Goal: Transaction & Acquisition: Obtain resource

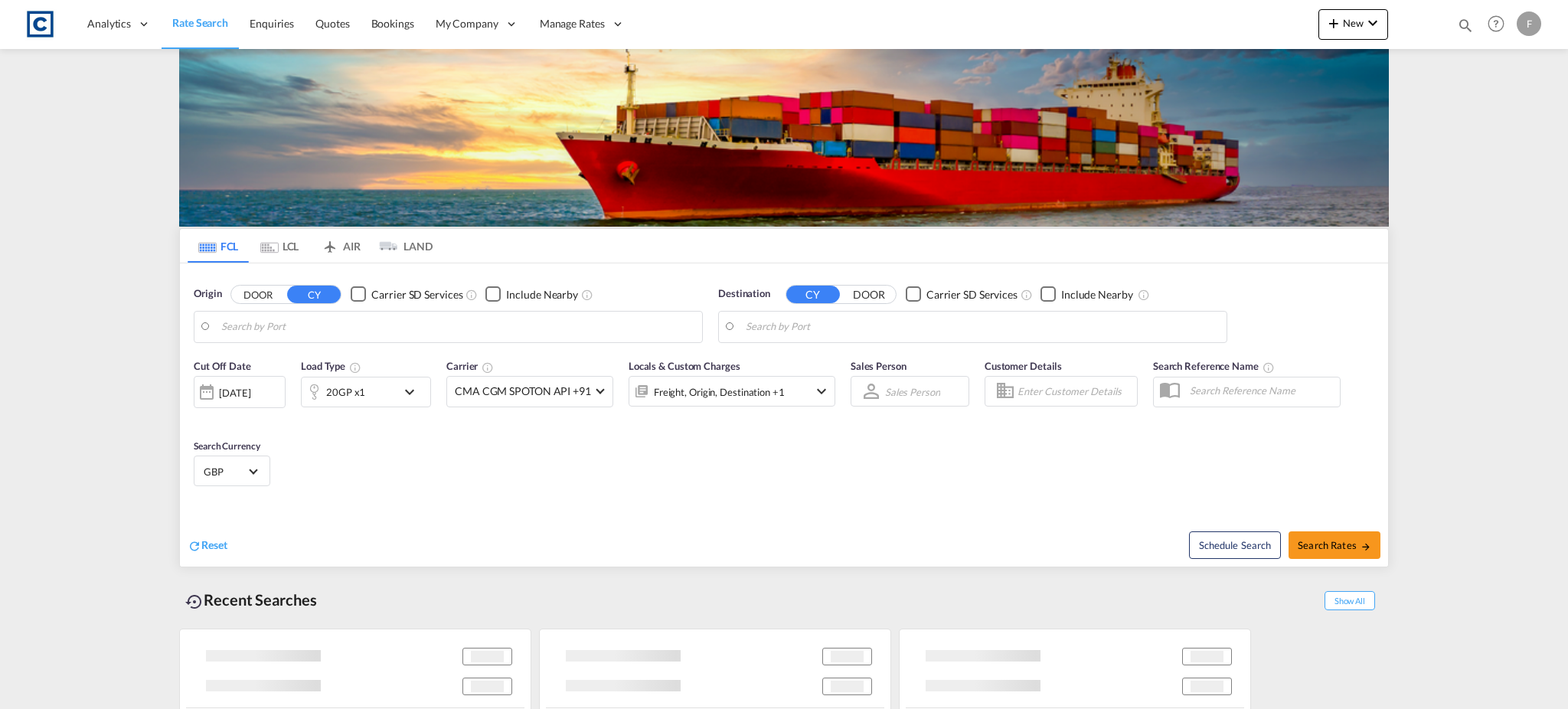
type input "Felixstowe, GBFXT"
type input "Xingang, CNXGA"
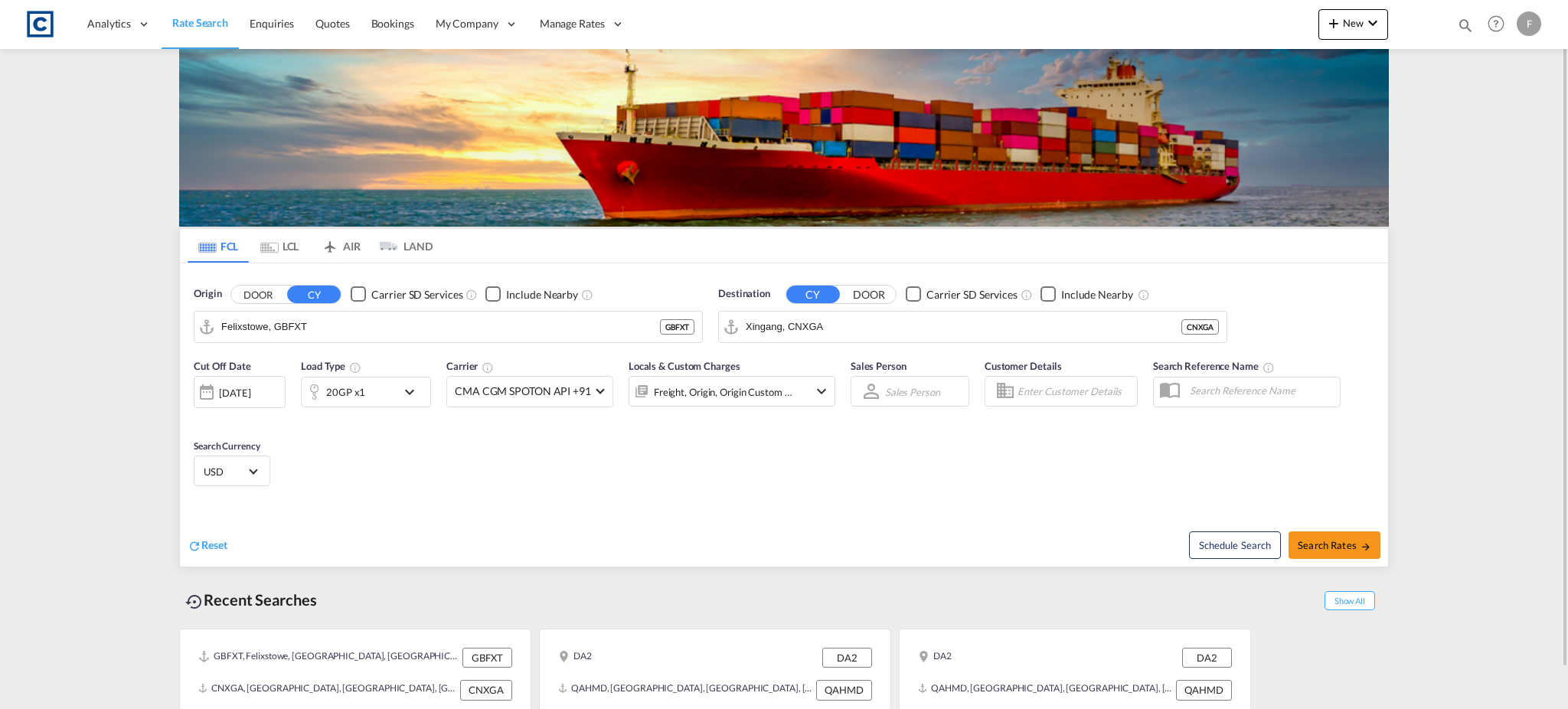
click at [249, 286] on button "DOOR" at bounding box center [259, 294] width 54 height 18
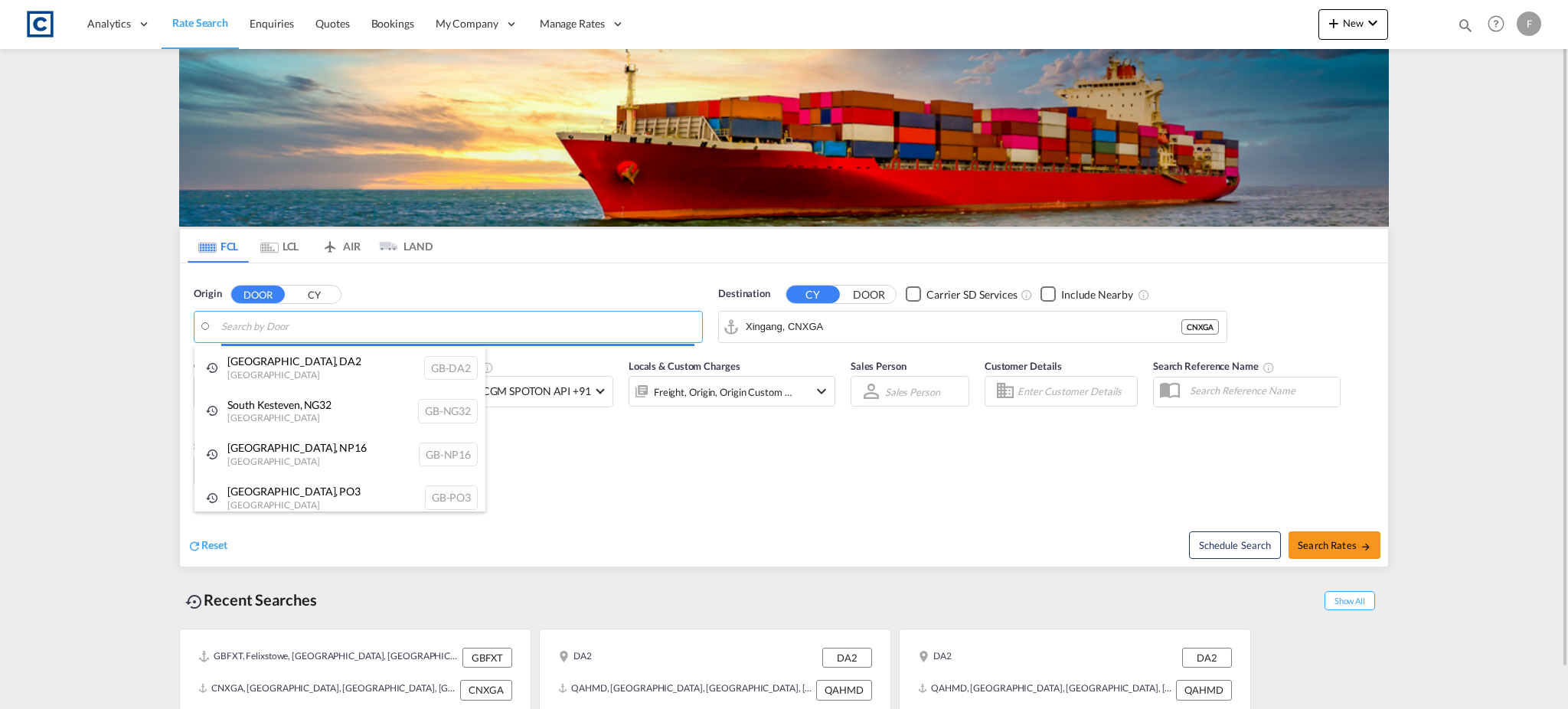
click at [318, 328] on body "Analytics Reports Dashboard Rate Search Enquiries Quotes Bookings" at bounding box center [784, 354] width 1568 height 709
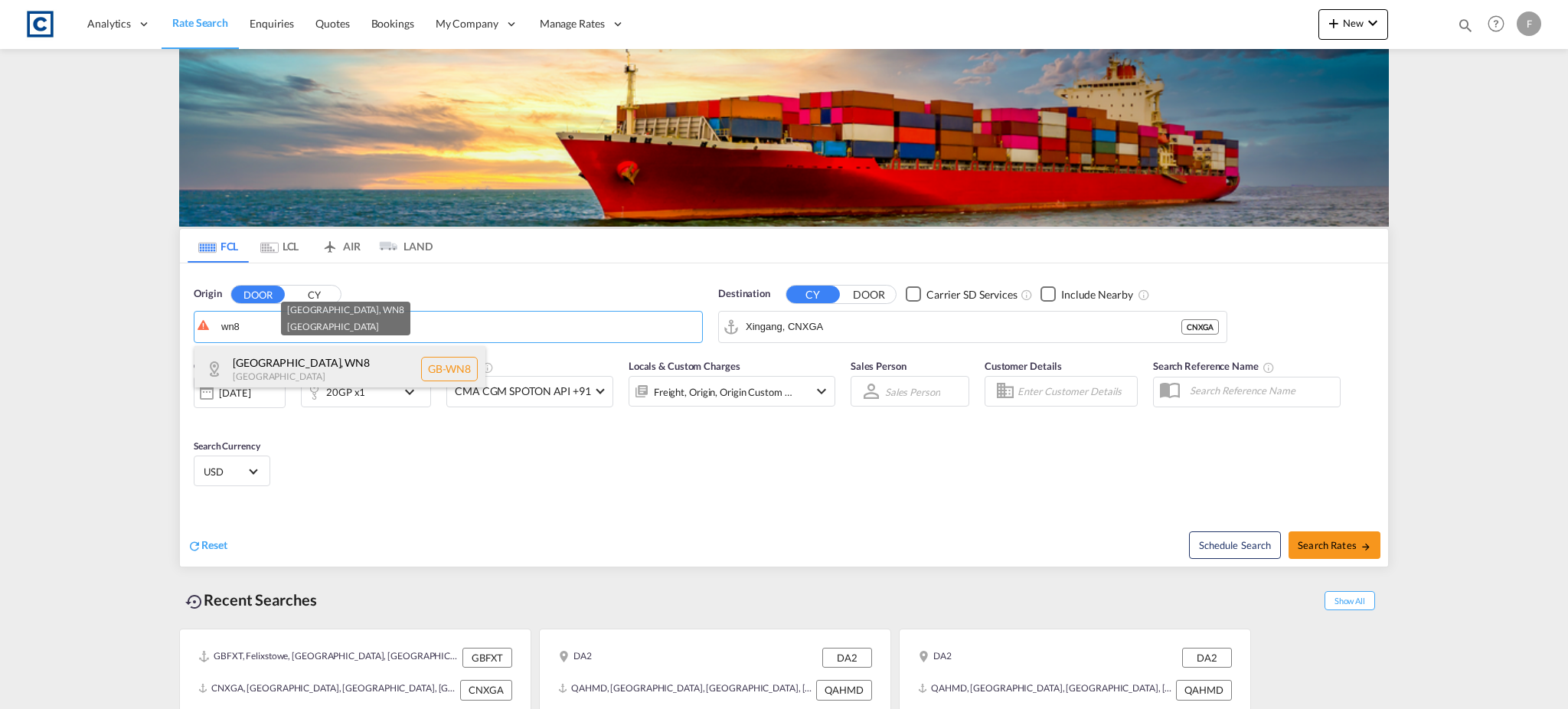
drag, startPoint x: 321, startPoint y: 353, endPoint x: 348, endPoint y: 354, distance: 27.0
click at [321, 353] on div "[GEOGRAPHIC_DATA] [GEOGRAPHIC_DATA]-WN8" at bounding box center [340, 368] width 291 height 46
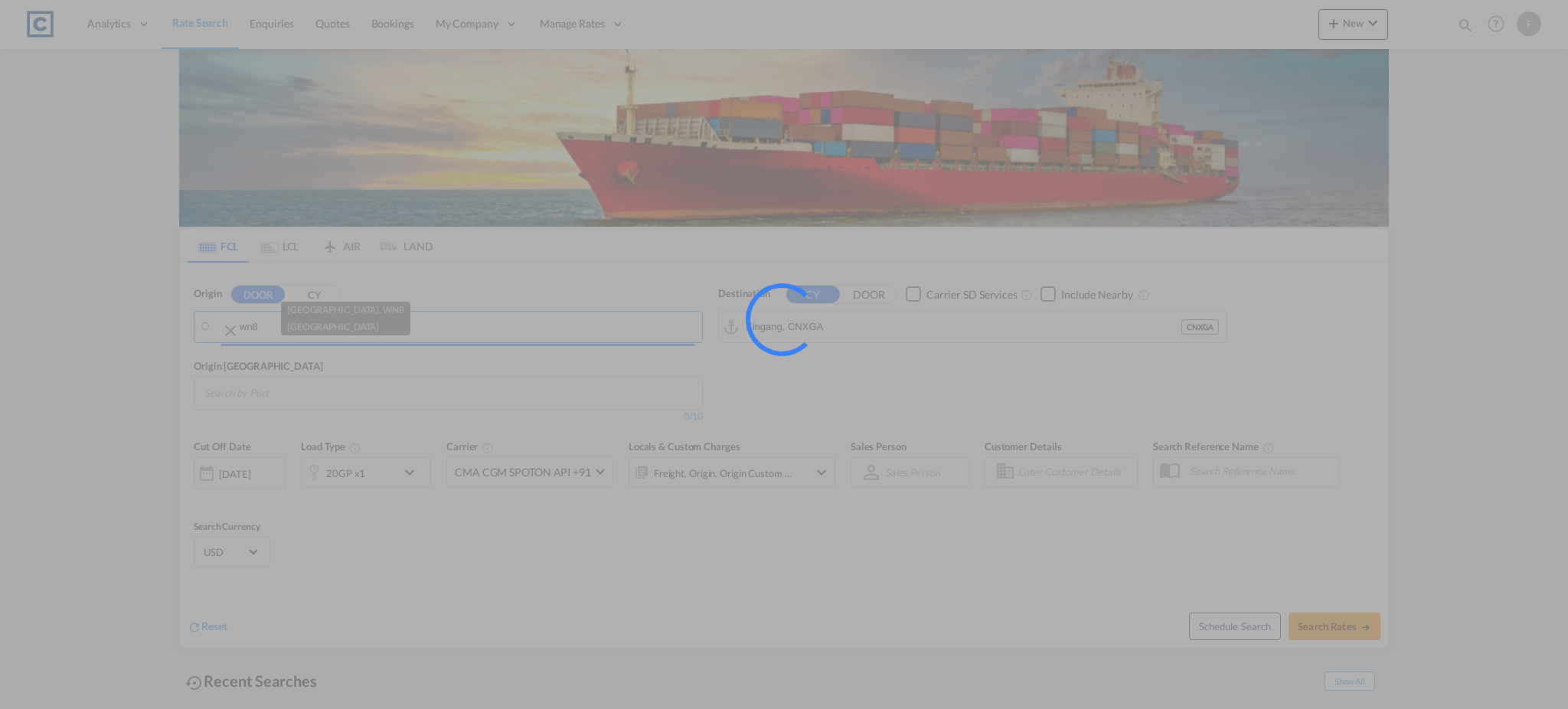
type input "GB-WN8, [GEOGRAPHIC_DATA]"
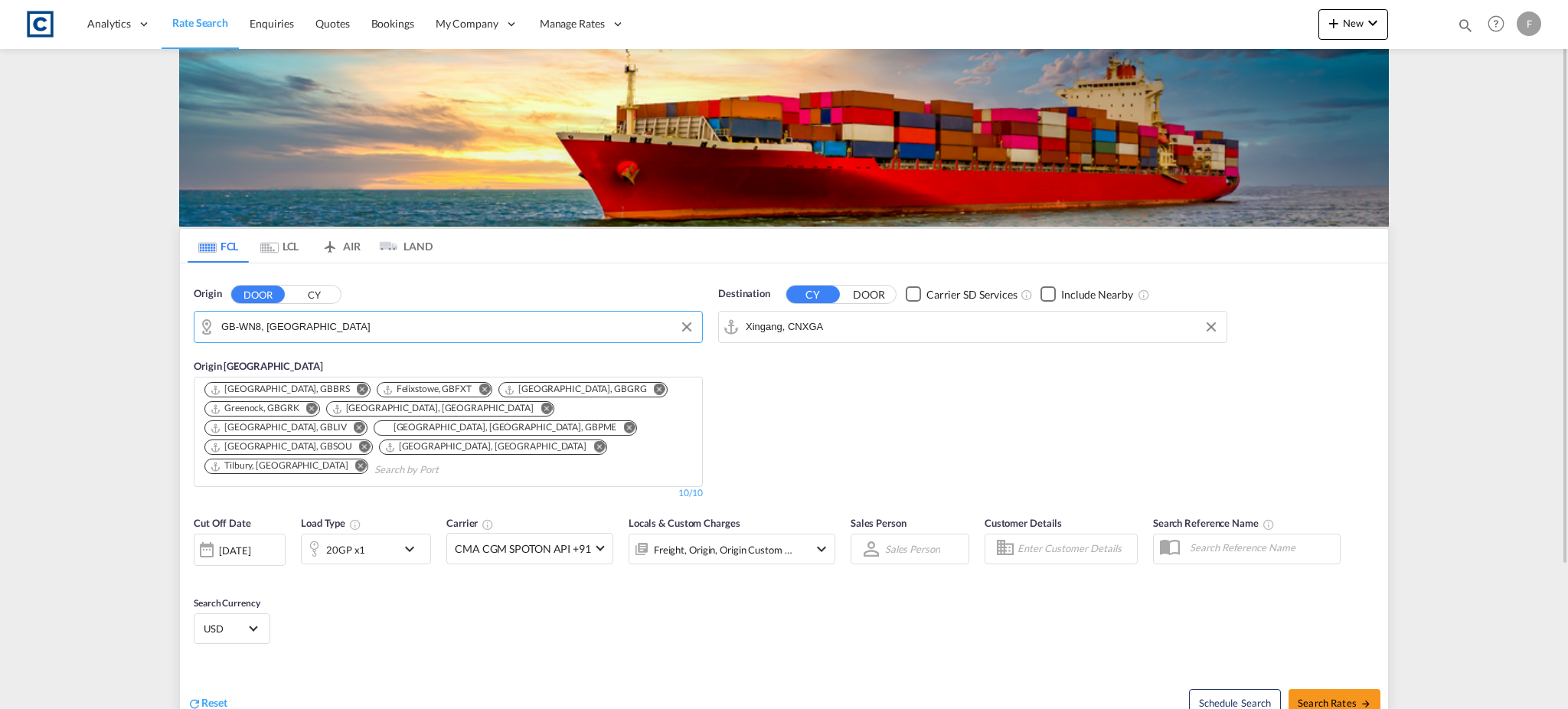
click at [838, 331] on input "Xingang, CNXGA" at bounding box center [983, 327] width 474 height 23
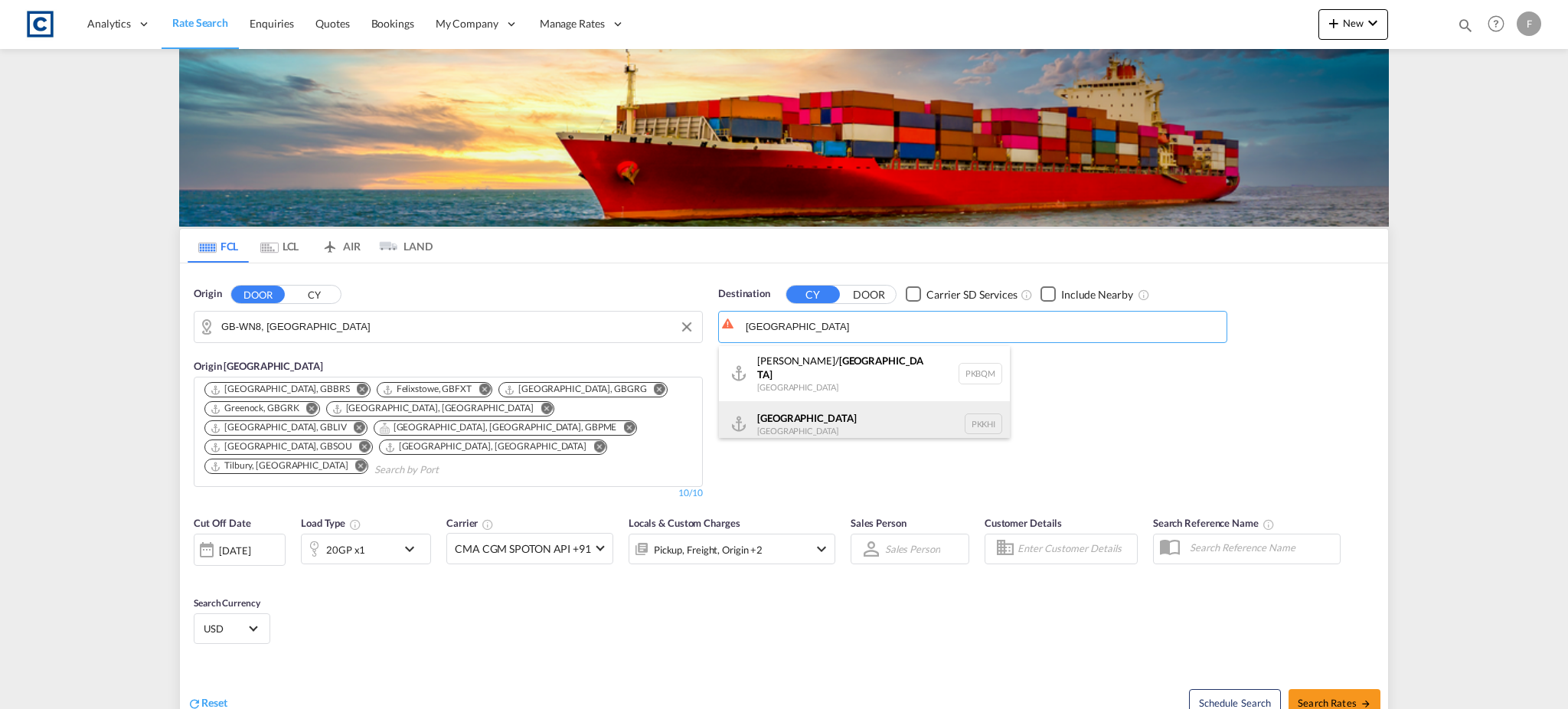
click at [870, 411] on div "Karachi [GEOGRAPHIC_DATA] PKKHI" at bounding box center [864, 423] width 291 height 46
type input "[GEOGRAPHIC_DATA], PKKHI"
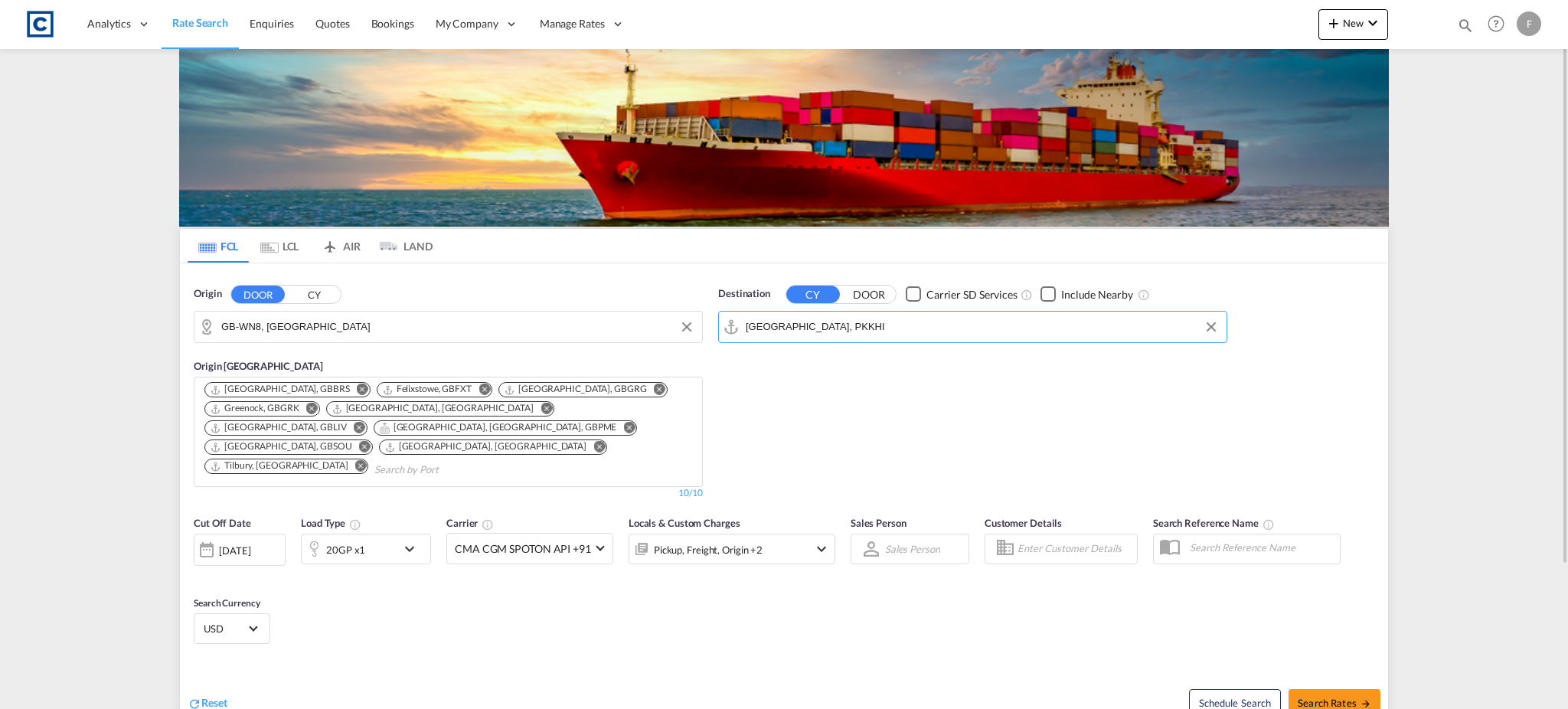
click at [394, 537] on div "20GP x1" at bounding box center [349, 549] width 95 height 31
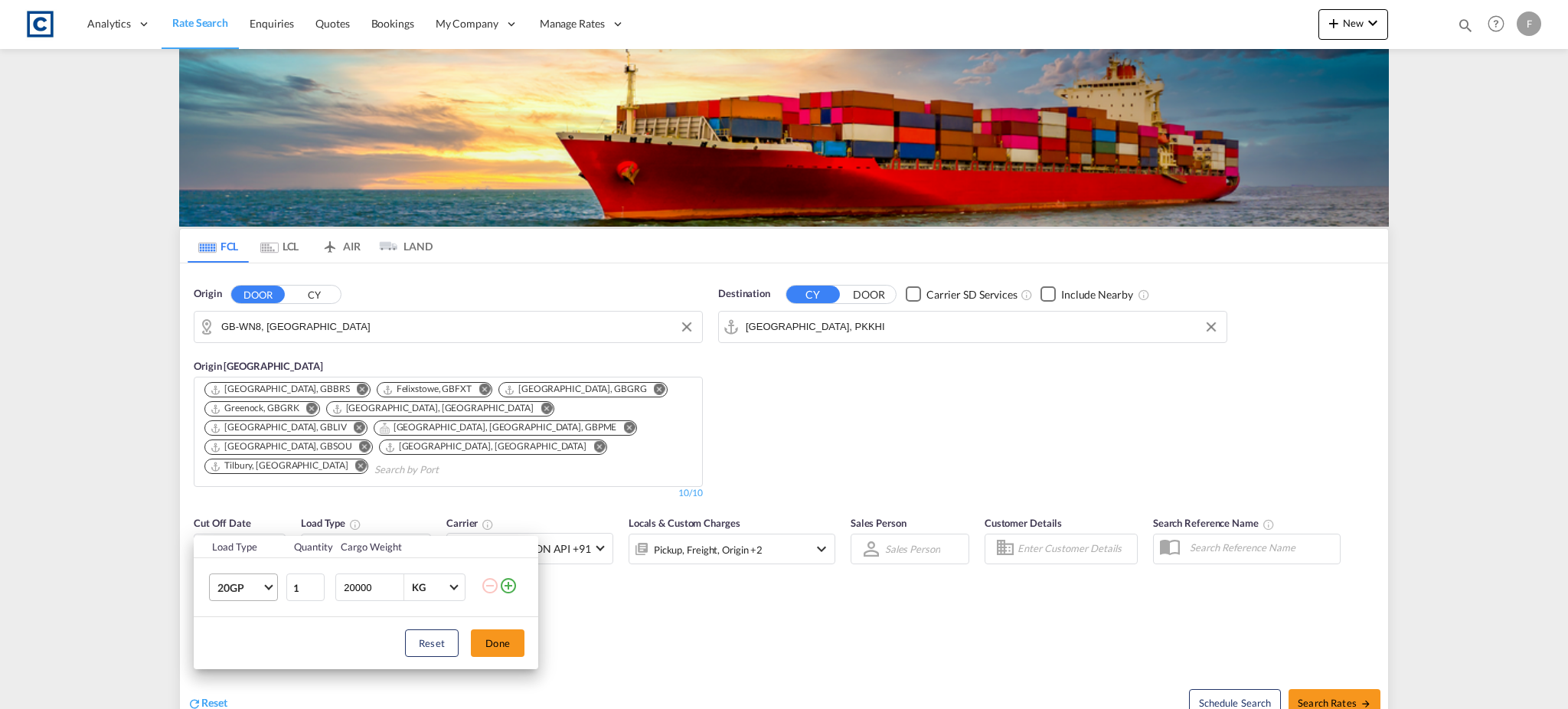
click at [276, 582] on md-select-value "20GP" at bounding box center [247, 587] width 61 height 26
click at [241, 601] on div "40HC" at bounding box center [232, 597] width 28 height 15
click at [516, 645] on button "Done" at bounding box center [498, 643] width 54 height 28
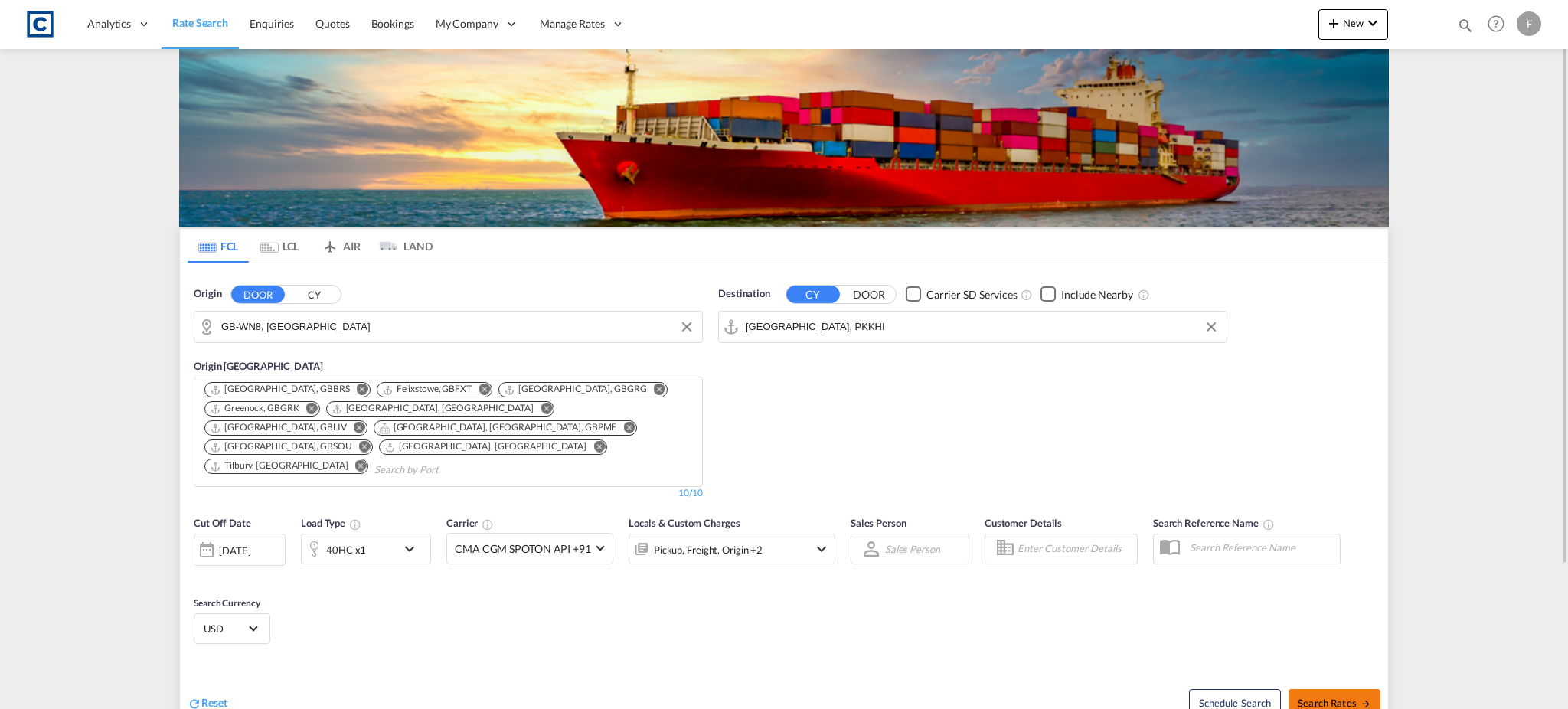
click at [1356, 689] on button "Search Rates" at bounding box center [1334, 703] width 92 height 28
type input "WN8 to PKKHI / [DATE]"
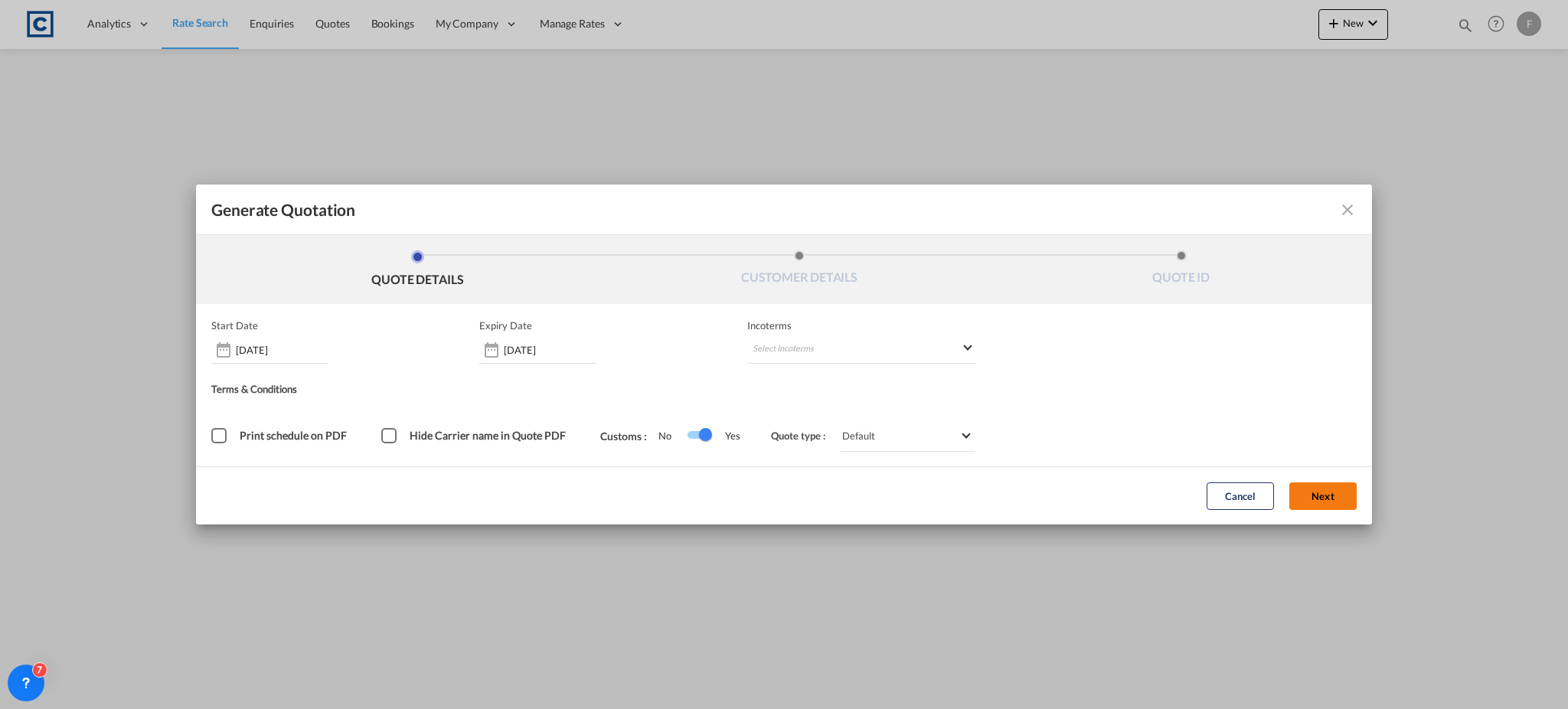
click at [1314, 499] on button "Next" at bounding box center [1323, 496] width 67 height 28
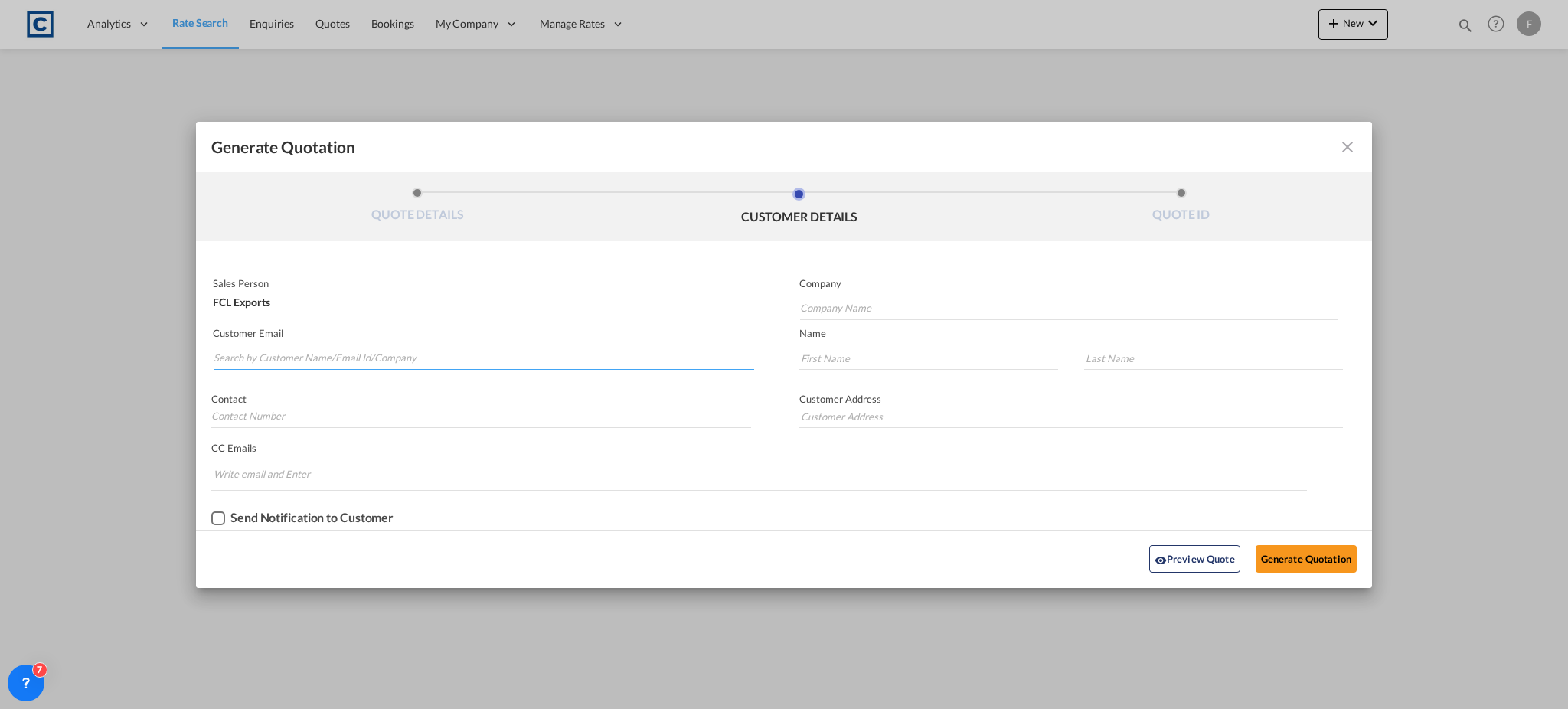
click at [496, 354] on input "Search by Customer Name/Email Id/Company" at bounding box center [484, 358] width 541 height 23
paste input "[PERSON_NAME] <[PERSON_NAME][EMAIL_ADDRESS][PERSON_NAME][DOMAIN_NAME]>"
drag, startPoint x: 270, startPoint y: 353, endPoint x: 177, endPoint y: 354, distance: 93.0
click at [177, 354] on div "Generate Quotation QUOTE DETAILS CUSTOMER DETAILS QUOTE ID Start Date [DATE] Ex…" at bounding box center [784, 354] width 1568 height 709
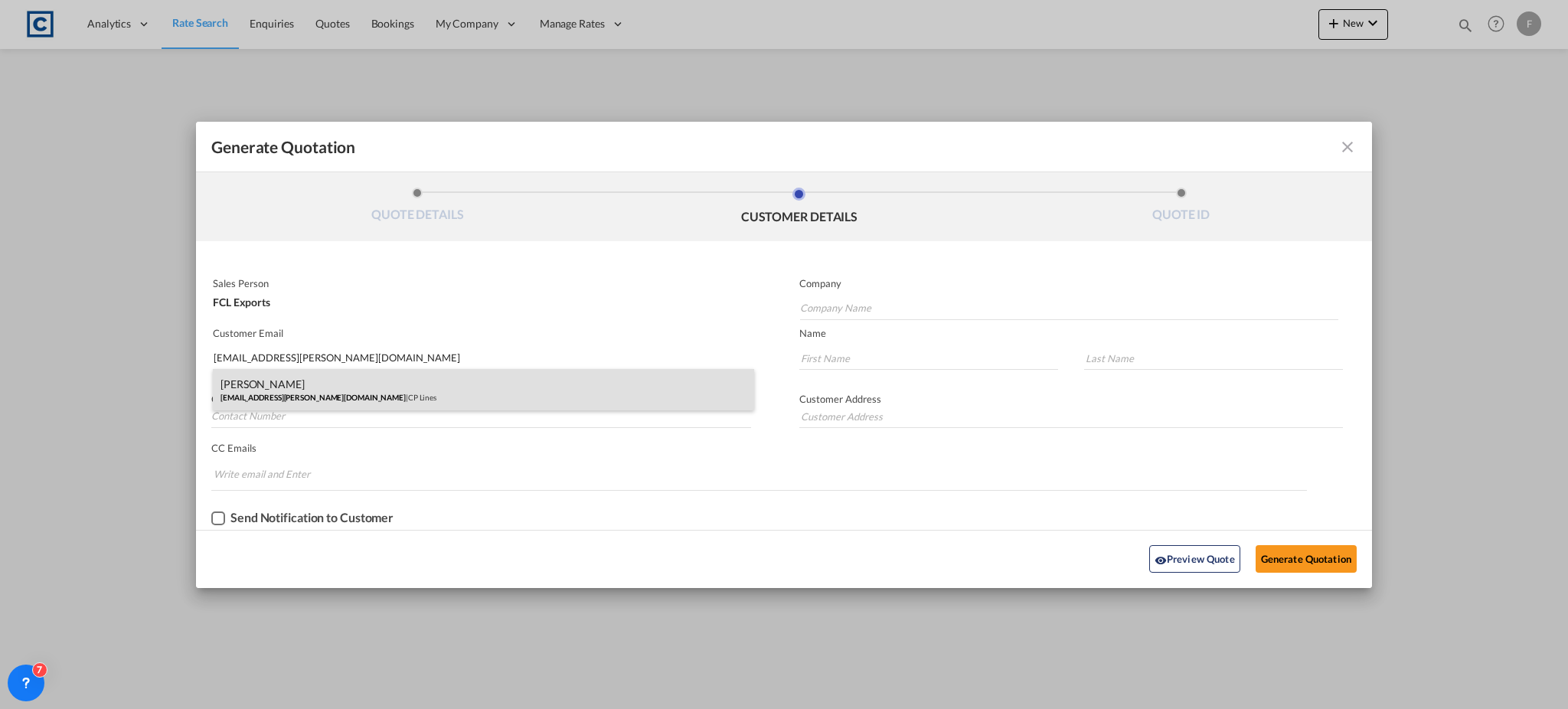
type input "[EMAIL_ADDRESS][PERSON_NAME][DOMAIN_NAME]"
click at [336, 389] on div "[PERSON_NAME] [PERSON_NAME][EMAIL_ADDRESS][PERSON_NAME][DOMAIN_NAME] | CP Lines" at bounding box center [484, 390] width 542 height 41
type input "CP Lines"
type input "Asif"
type input "[PERSON_NAME]"
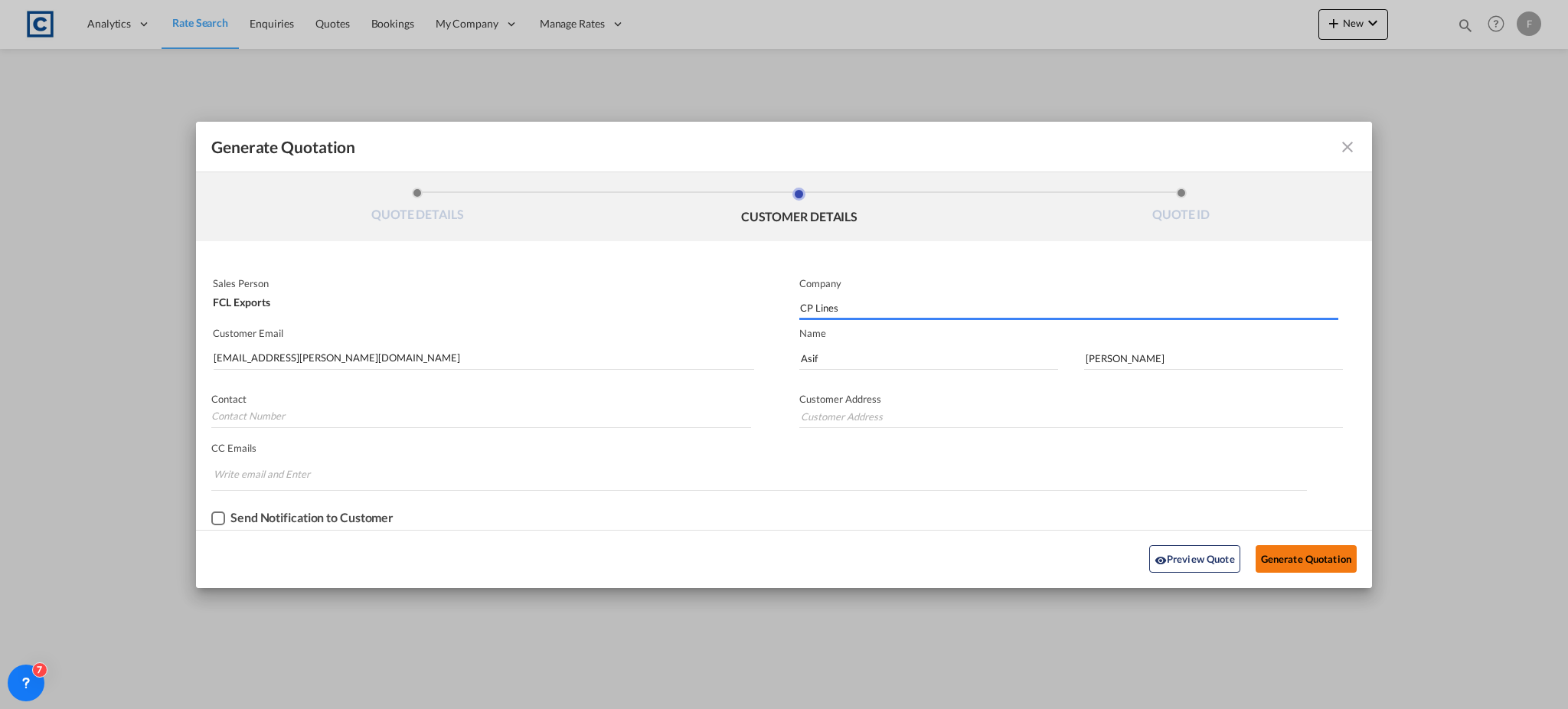
click at [1308, 555] on button "Generate Quotation" at bounding box center [1307, 559] width 101 height 28
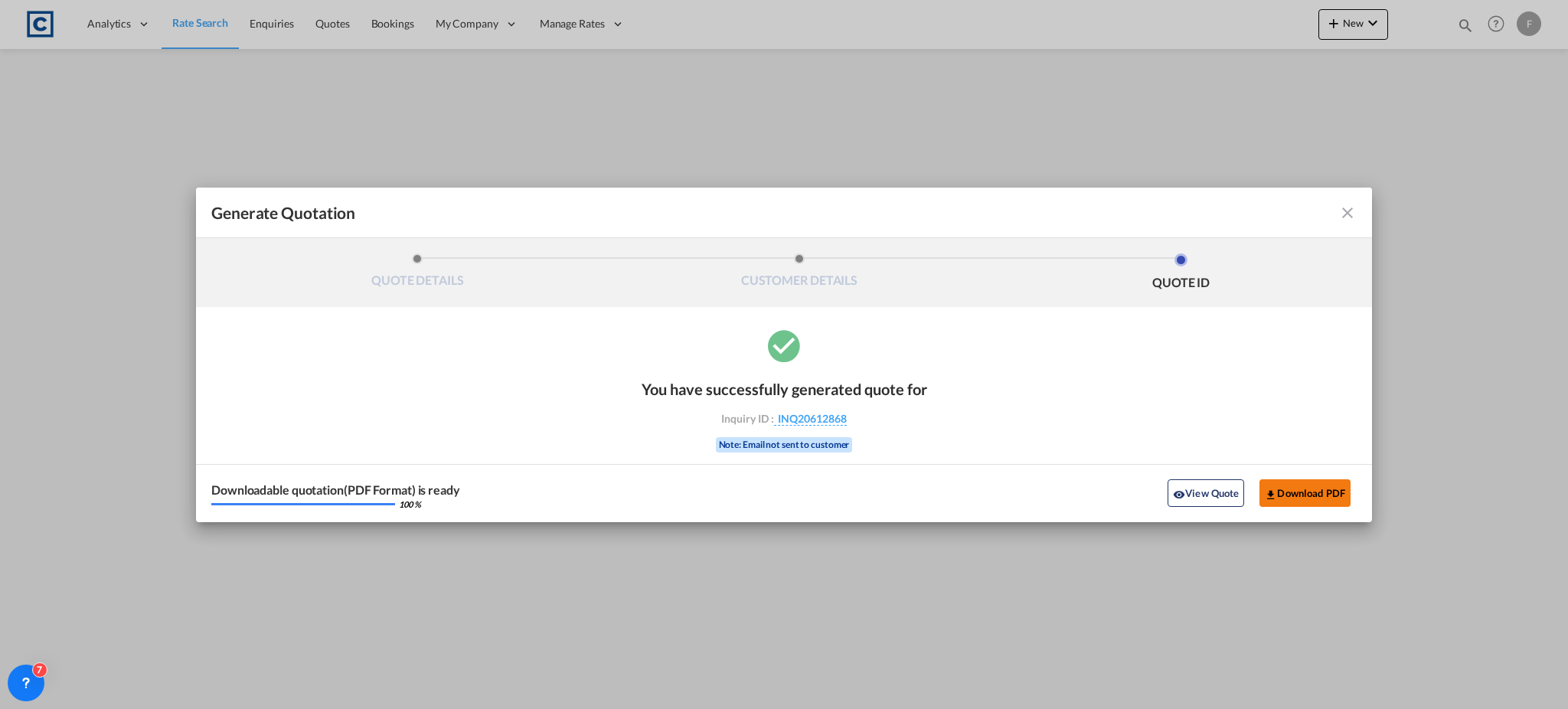
click at [1305, 487] on button "Download PDF" at bounding box center [1306, 493] width 91 height 28
